Goal: Connect with others: Connect with others

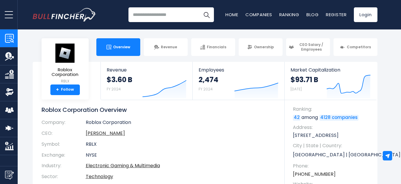
click at [70, 96] on div "Roblox Corporation RBLX + Follow" at bounding box center [65, 68] width 47 height 61
click at [71, 89] on link "+ Follow" at bounding box center [64, 89] width 29 height 11
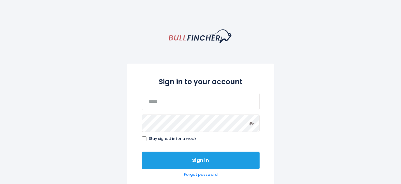
click at [205, 167] on button "Sign in" at bounding box center [201, 161] width 118 height 18
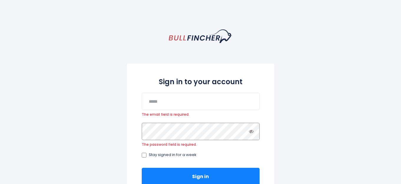
scroll to position [0, 264]
drag, startPoint x: 87, startPoint y: 108, endPoint x: 68, endPoint y: 106, distance: 19.3
click at [68, 106] on div "Sign in to your account The email field is required. The password field is requ…" at bounding box center [200, 168] width 401 height 279
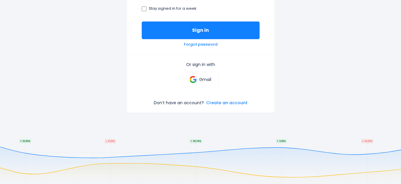
scroll to position [151, 0]
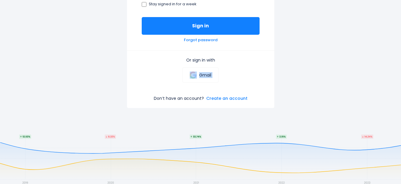
drag, startPoint x: 37, startPoint y: 106, endPoint x: 70, endPoint y: 75, distance: 45.8
click at [70, 75] on div "Sign in to your account The email field is required. The password field is requ…" at bounding box center [200, 18] width 401 height 279
click at [204, 78] on link "Gmail" at bounding box center [200, 74] width 36 height 15
